Goal: Information Seeking & Learning: Find specific fact

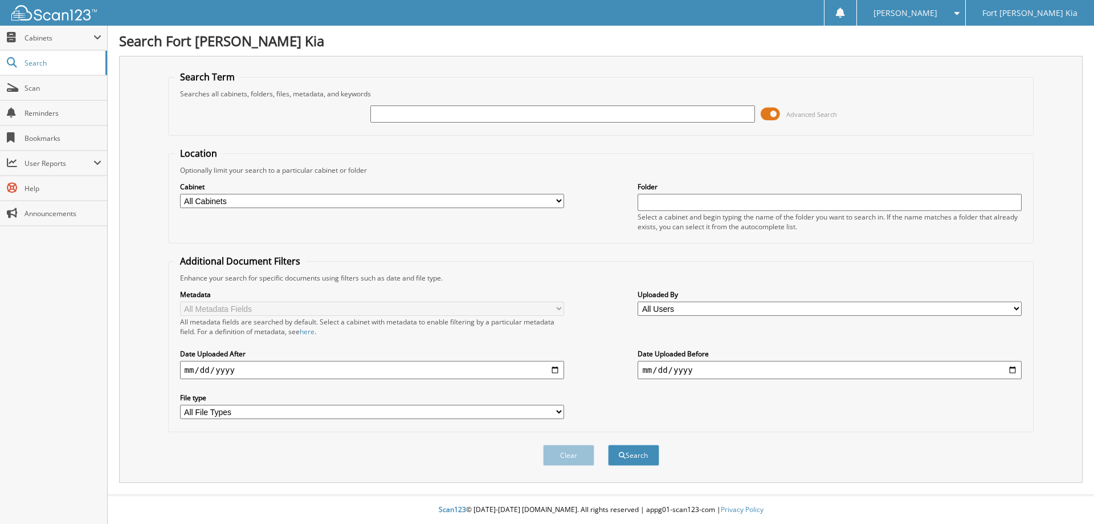
click at [482, 110] on input "text" at bounding box center [562, 113] width 384 height 17
type input "TG009012B"
click at [608, 444] on button "Search" at bounding box center [633, 454] width 51 height 21
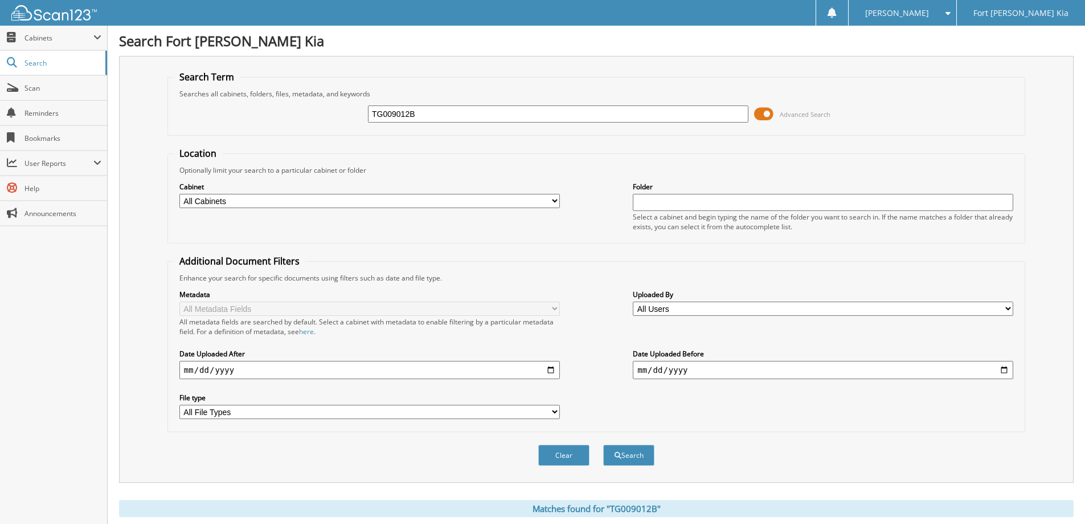
click at [769, 115] on span at bounding box center [763, 113] width 19 height 17
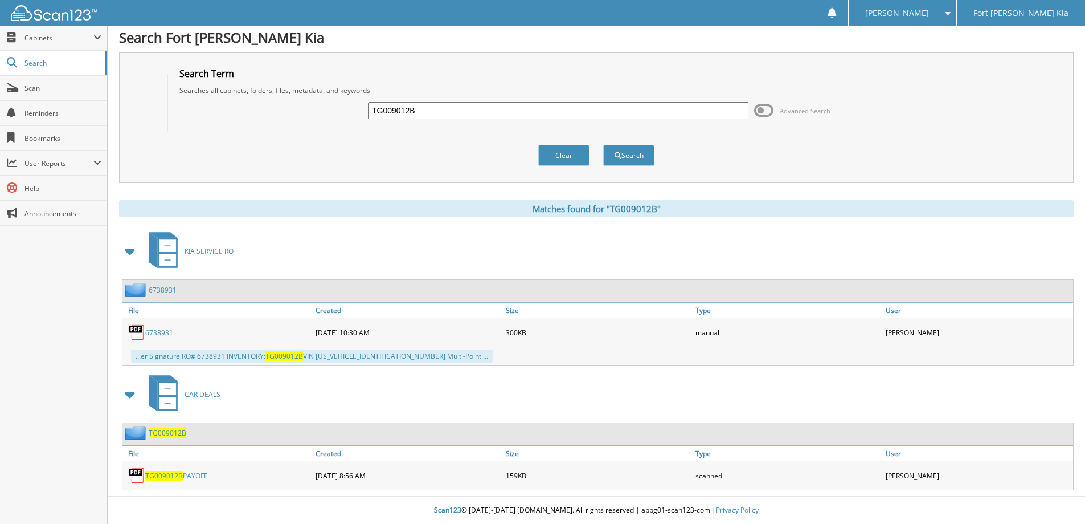
scroll to position [4, 0]
click at [156, 429] on span "TG009012B" at bounding box center [168, 432] width 38 height 10
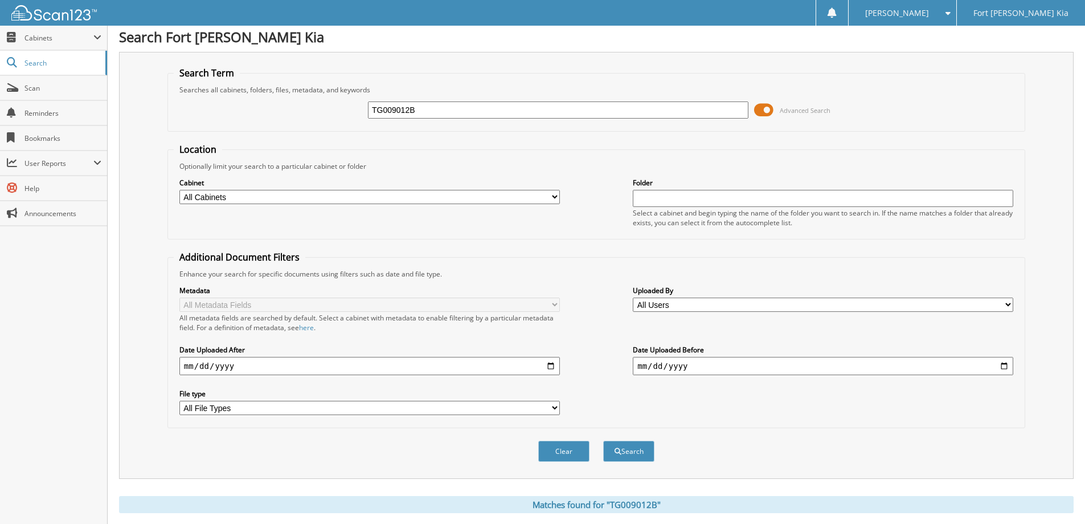
click at [491, 116] on input "TG009012B" at bounding box center [558, 109] width 381 height 17
type input "G"
type input "TG009012"
click at [603, 440] on button "Search" at bounding box center [628, 450] width 51 height 21
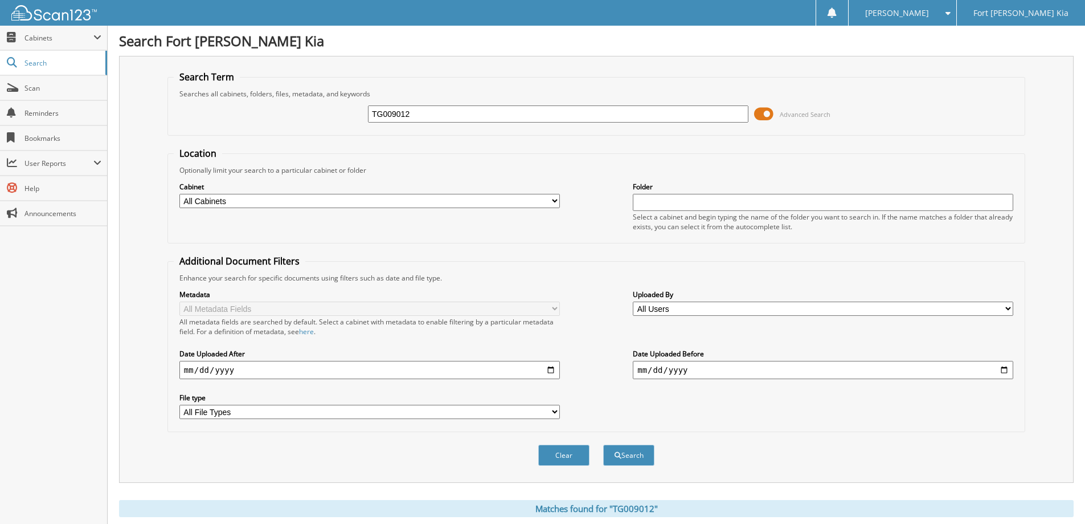
click at [765, 112] on span at bounding box center [763, 113] width 19 height 17
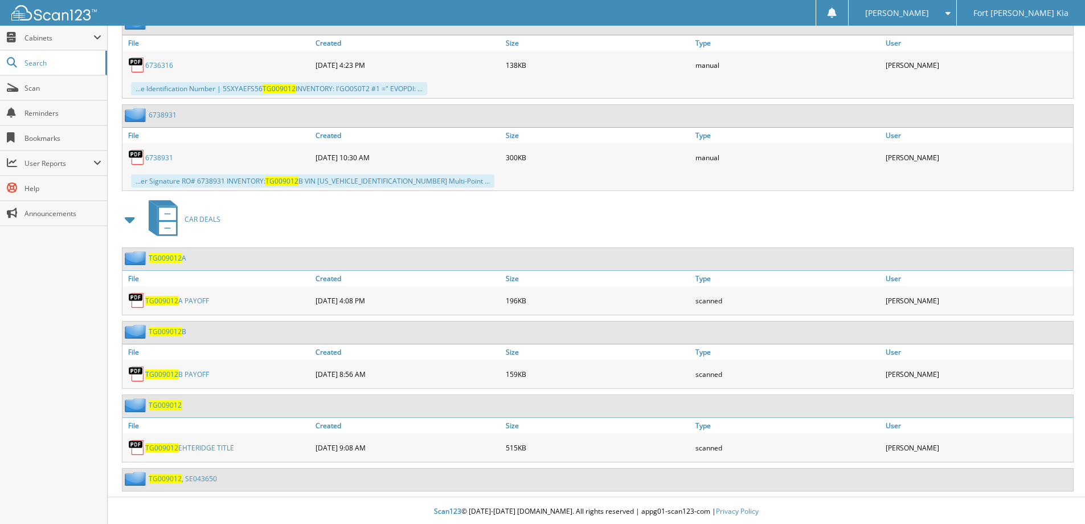
scroll to position [272, 0]
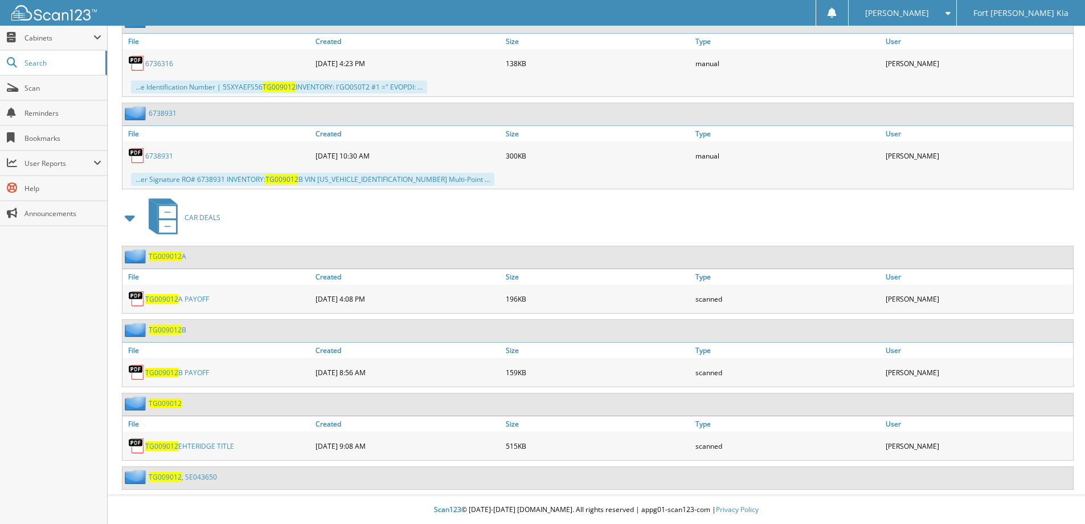
click at [160, 403] on span "TG009012" at bounding box center [165, 403] width 33 height 10
